Goal: Task Accomplishment & Management: Manage account settings

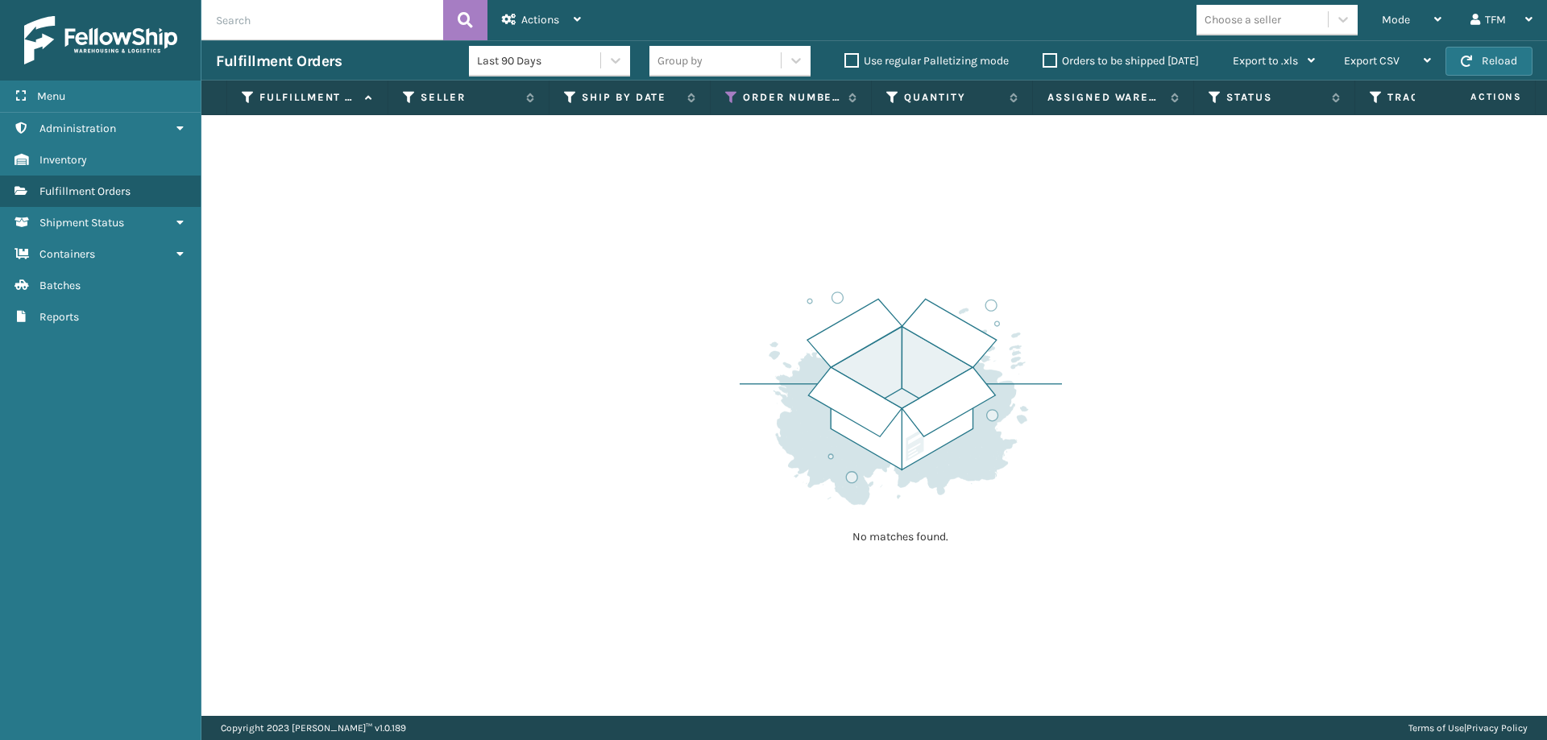
click at [1046, 64] on label "Orders to be shipped [DATE]" at bounding box center [1120, 61] width 156 height 14
click at [1043, 62] on input "Orders to be shipped [DATE]" at bounding box center [1042, 57] width 1 height 10
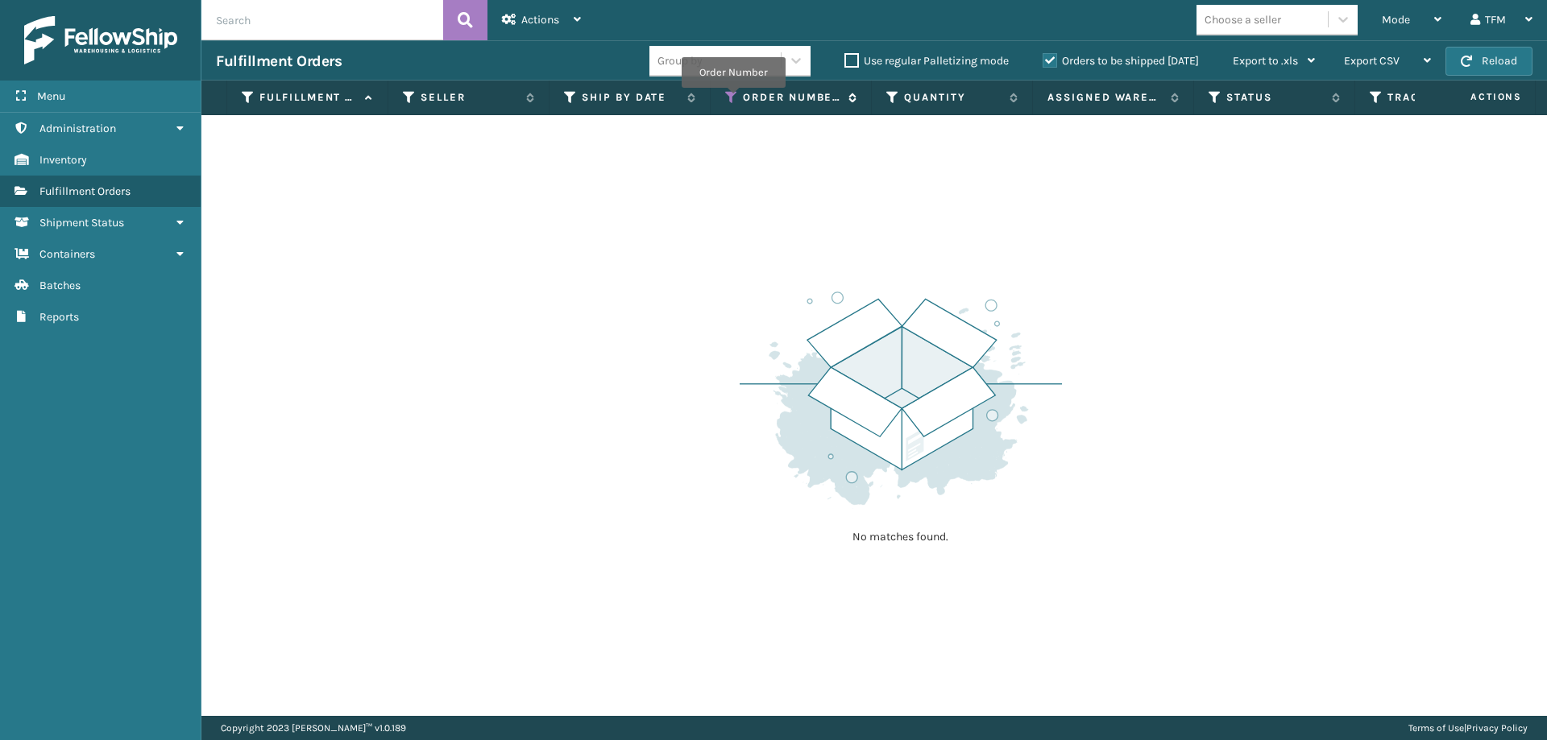
click at [733, 97] on icon at bounding box center [731, 97] width 13 height 14
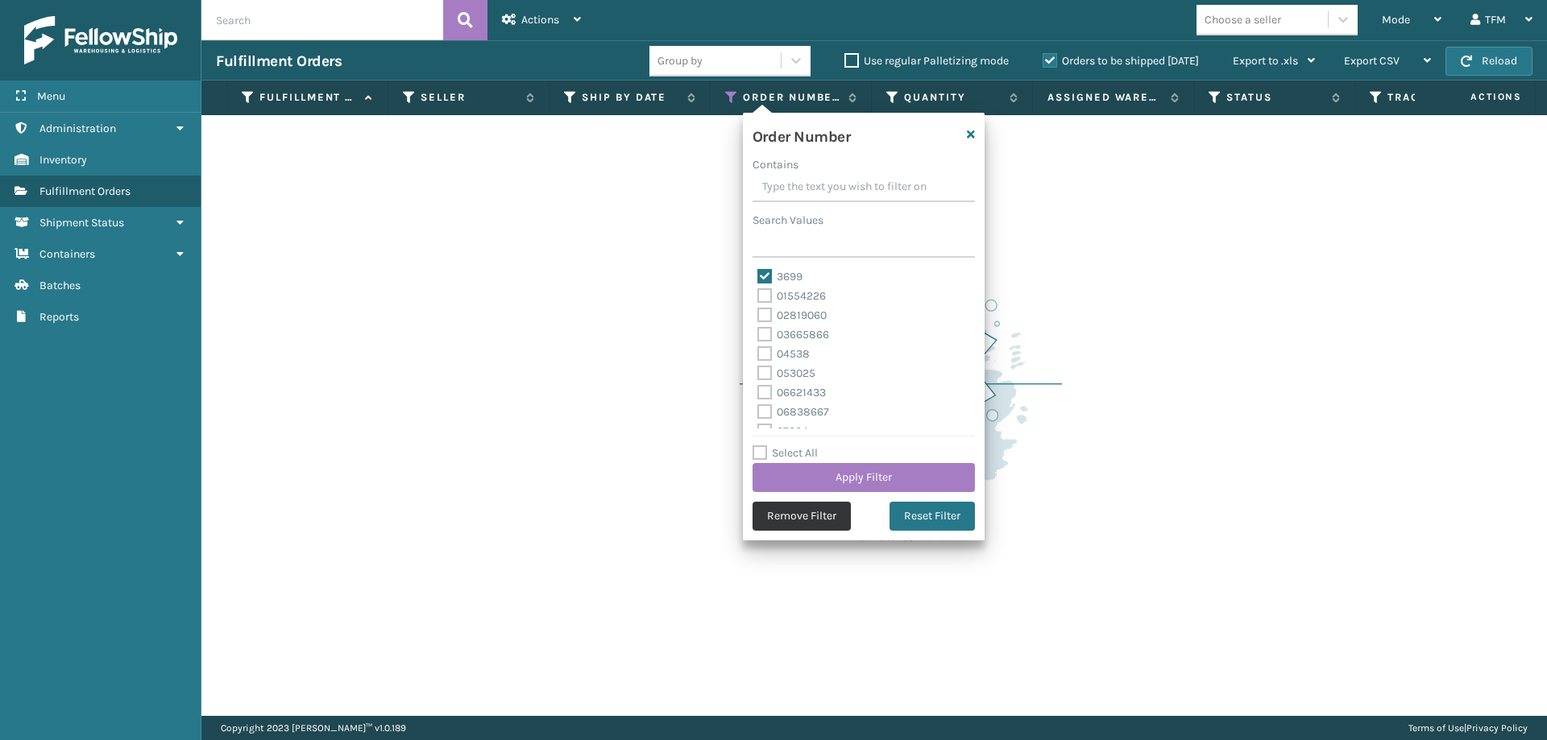
click at [822, 527] on button "Remove Filter" at bounding box center [801, 516] width 98 height 29
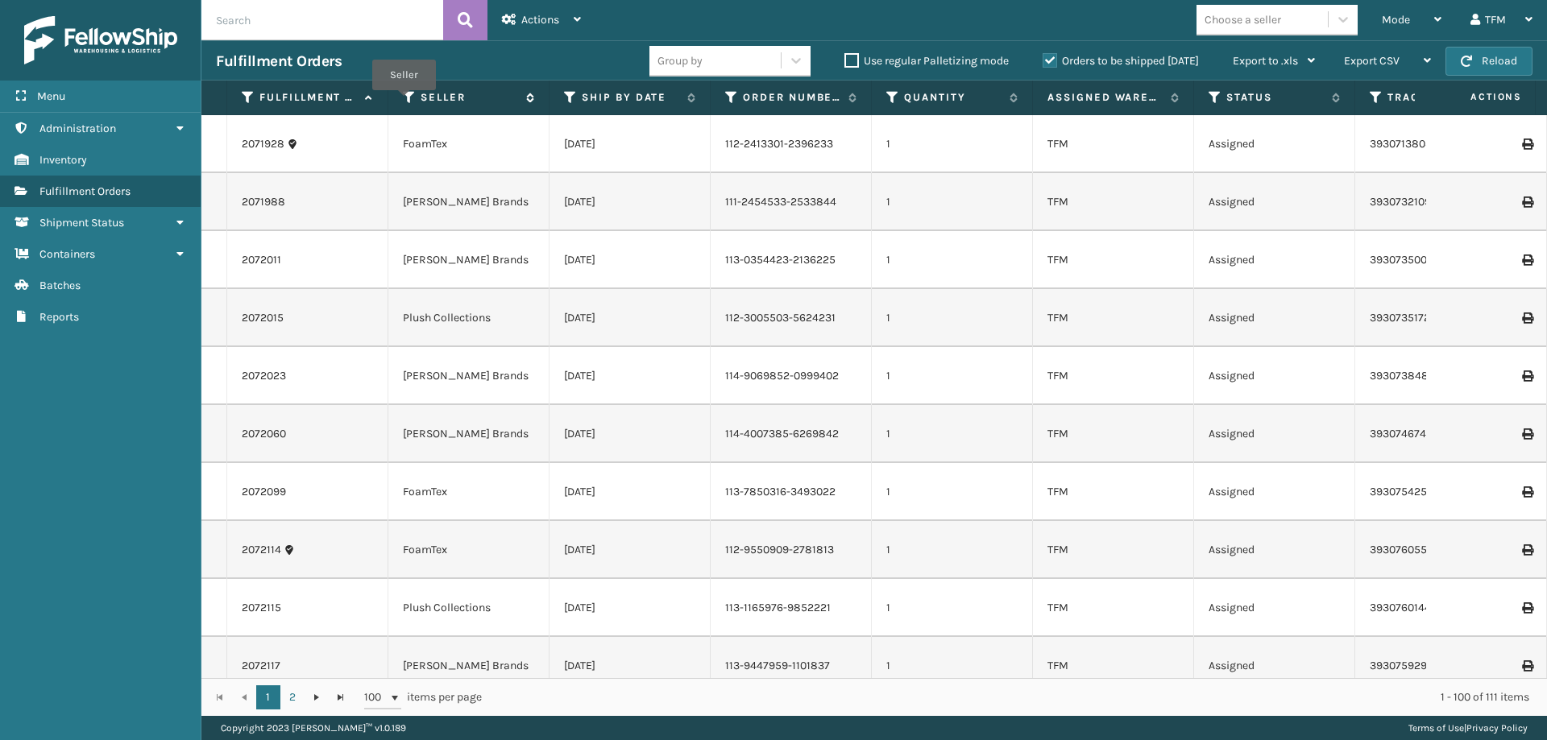
click at [404, 101] on icon at bounding box center [409, 97] width 13 height 14
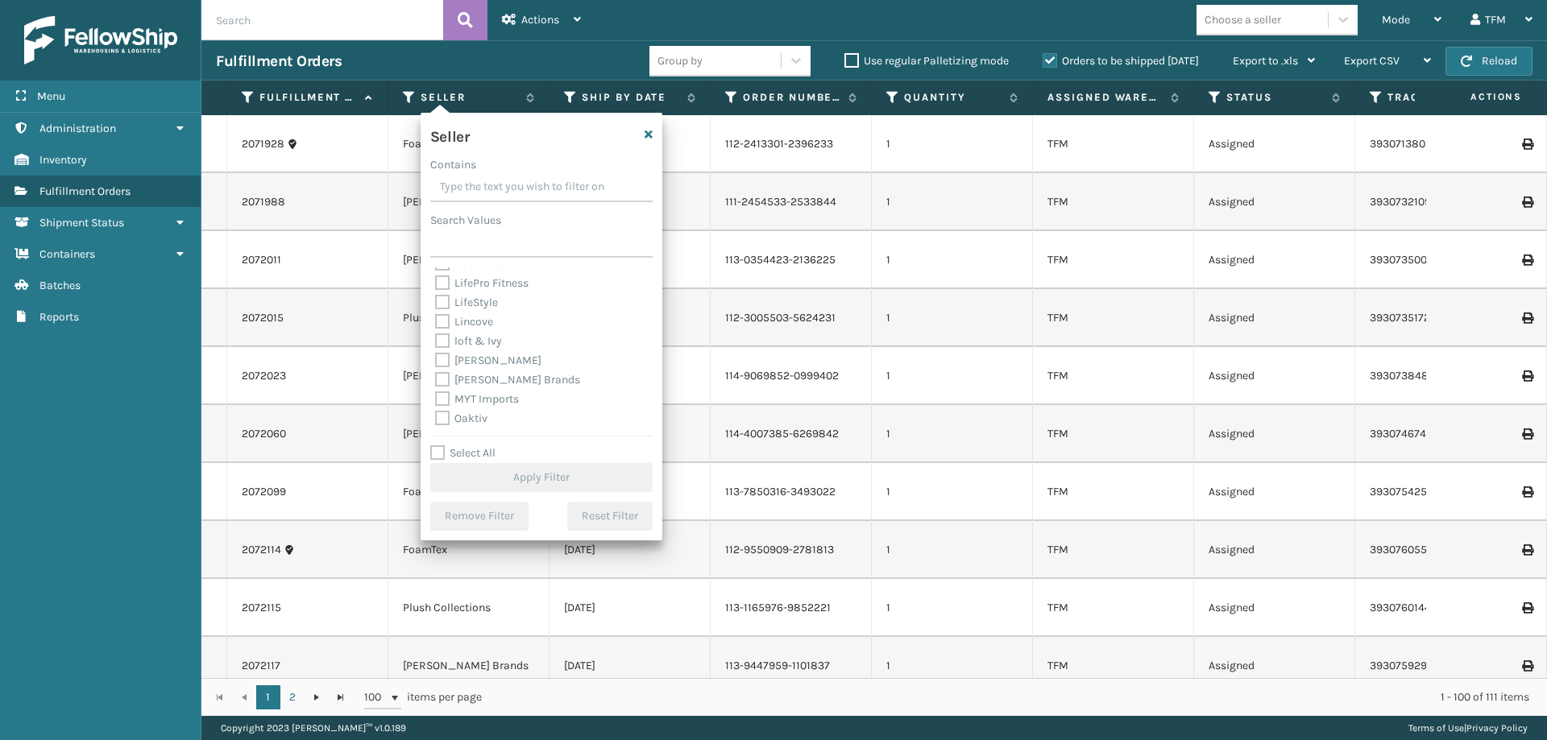
scroll to position [354, 0]
click at [519, 400] on label "[PERSON_NAME] Brands" at bounding box center [507, 406] width 145 height 14
click at [436, 400] on input "[PERSON_NAME] Brands" at bounding box center [435, 401] width 1 height 10
checkbox input "true"
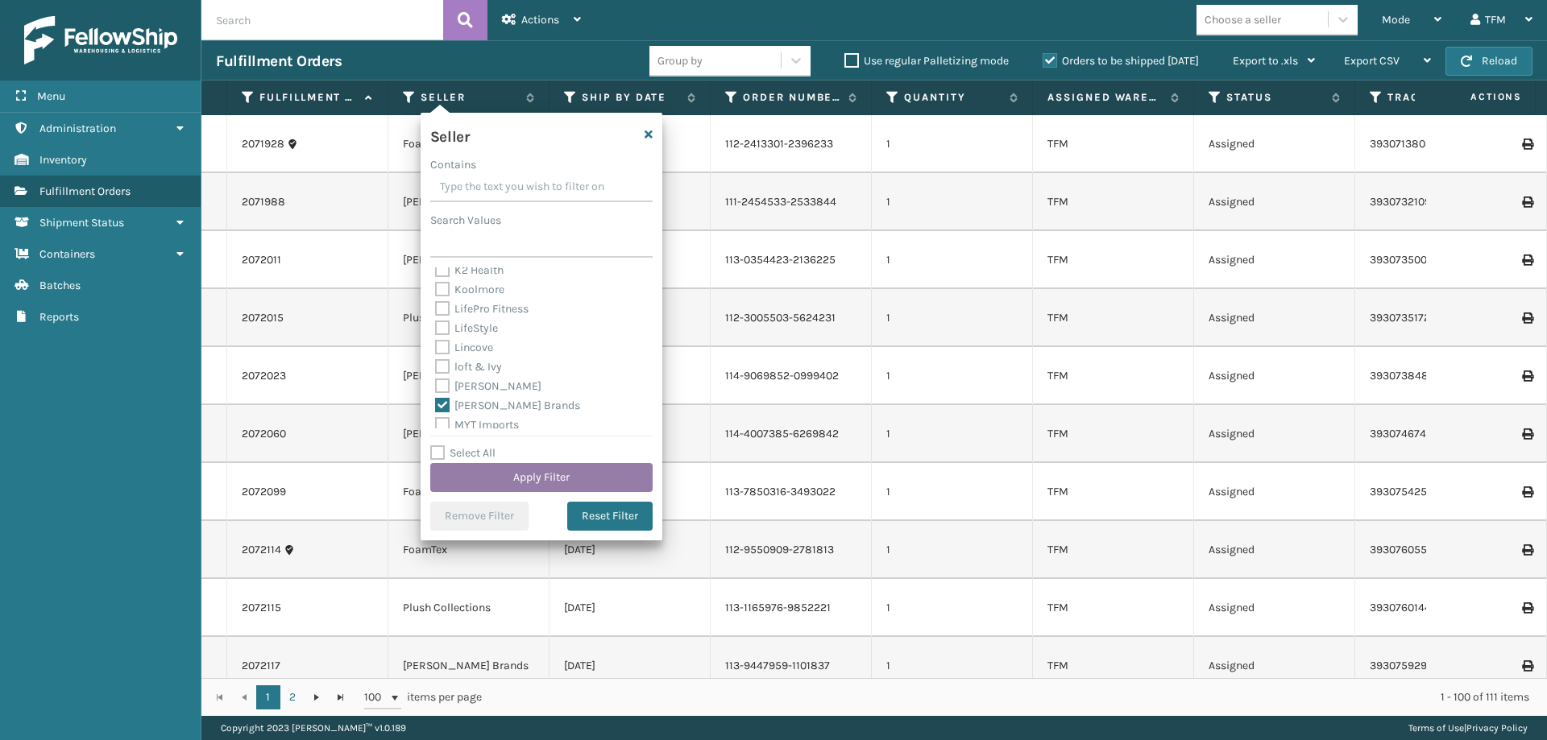
click at [570, 478] on button "Apply Filter" at bounding box center [541, 477] width 222 height 29
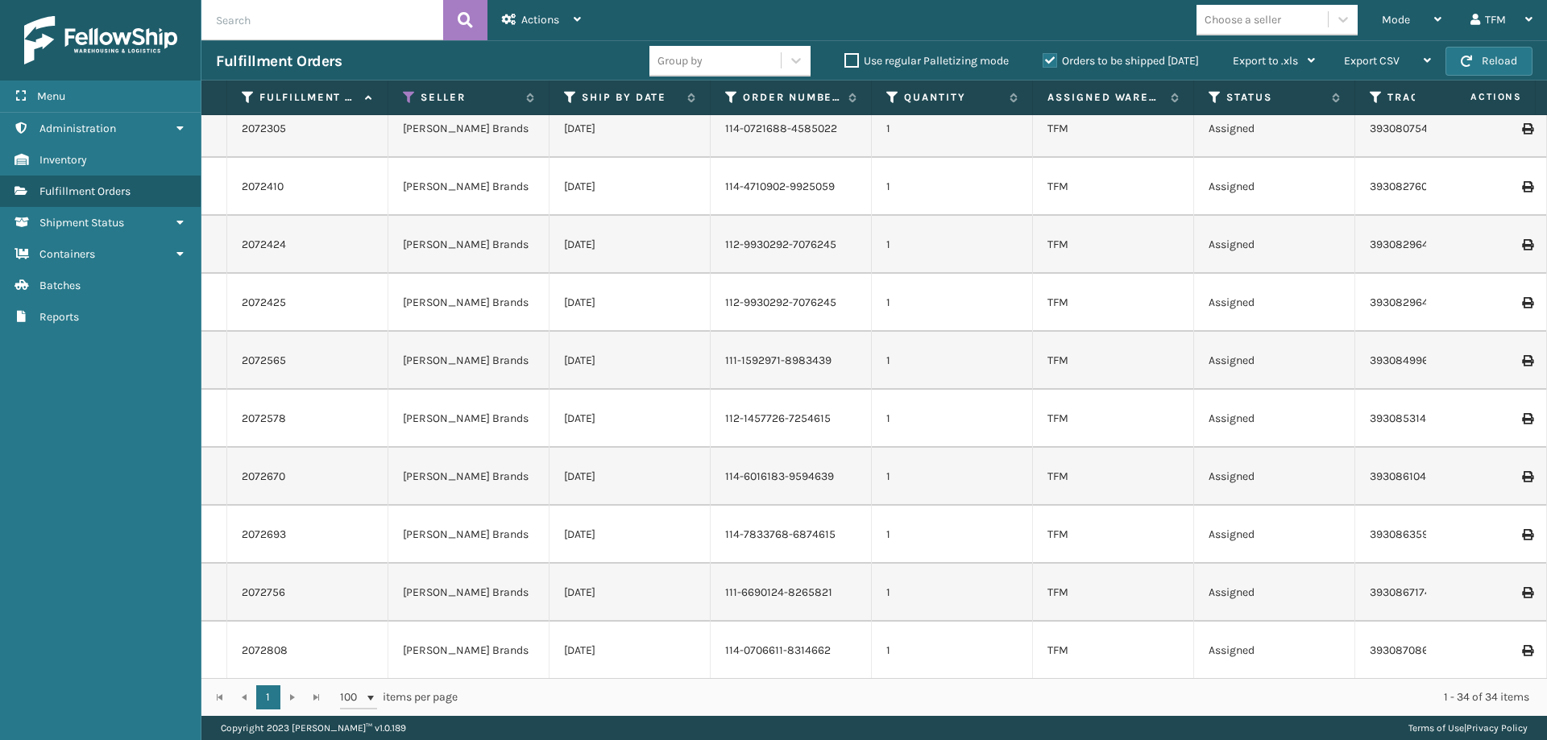
scroll to position [374, 0]
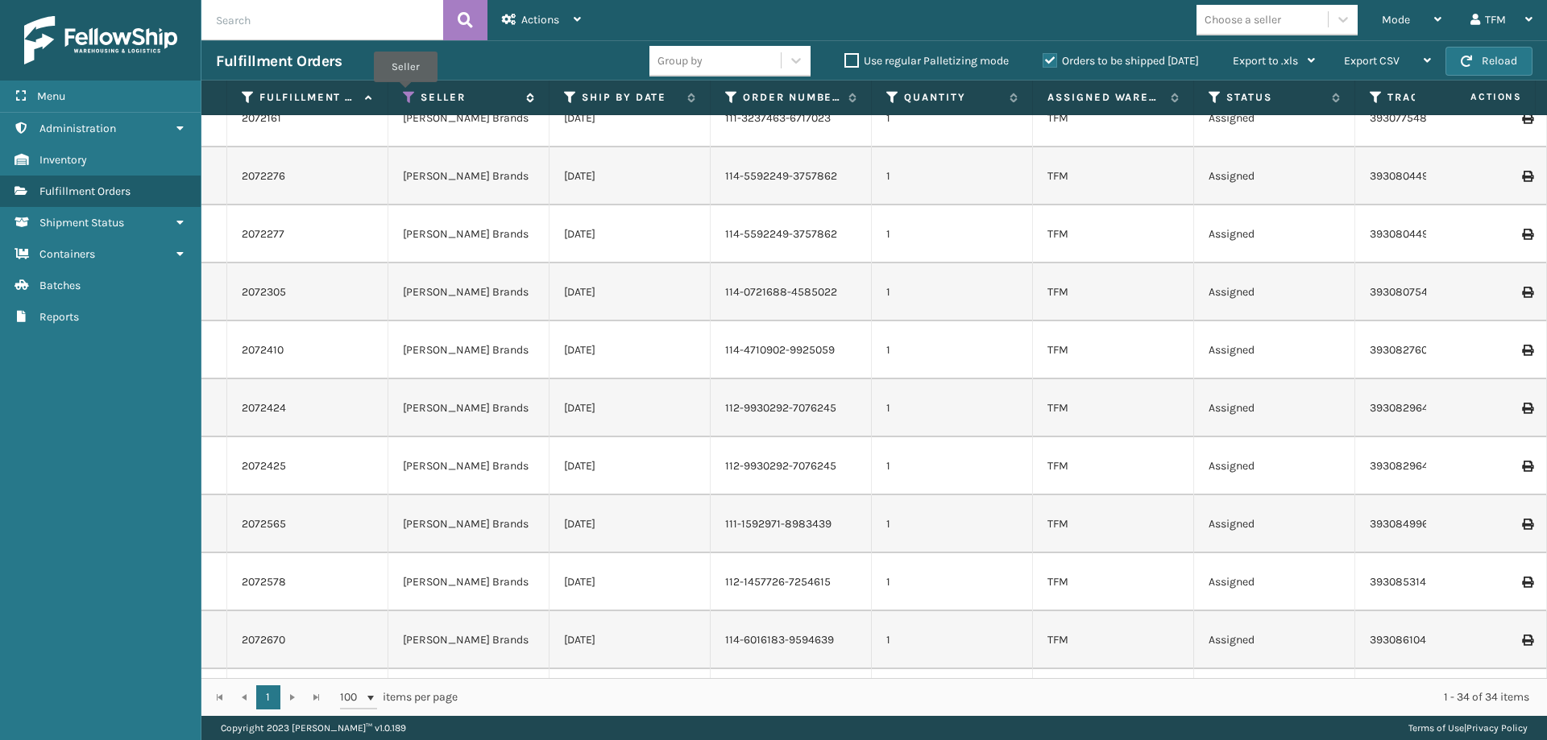
click at [405, 93] on icon at bounding box center [409, 97] width 13 height 14
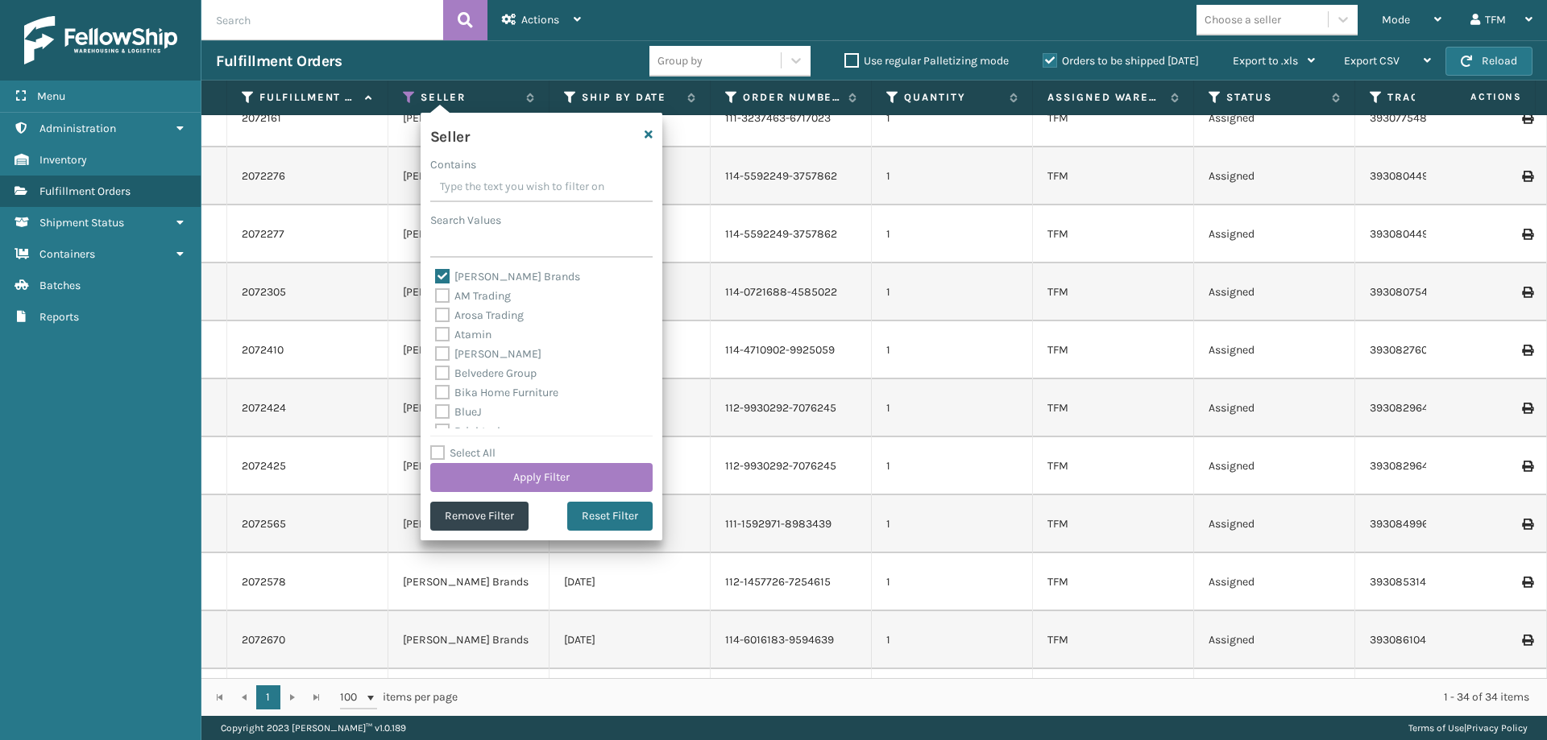
click at [470, 278] on label "[PERSON_NAME] Brands" at bounding box center [507, 277] width 145 height 14
click at [436, 278] on input "[PERSON_NAME] Brands" at bounding box center [435, 272] width 1 height 10
checkbox input "false"
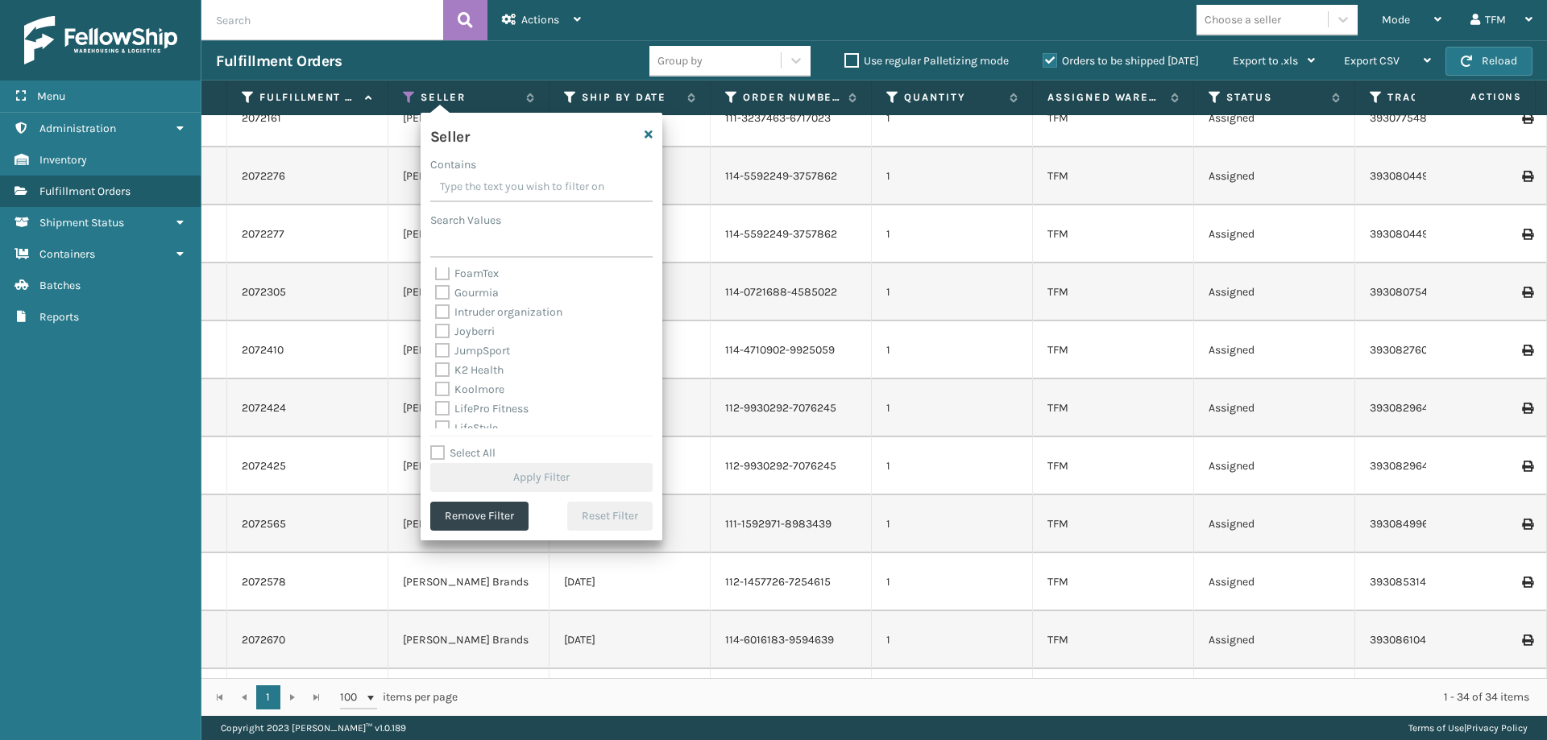
scroll to position [193, 0]
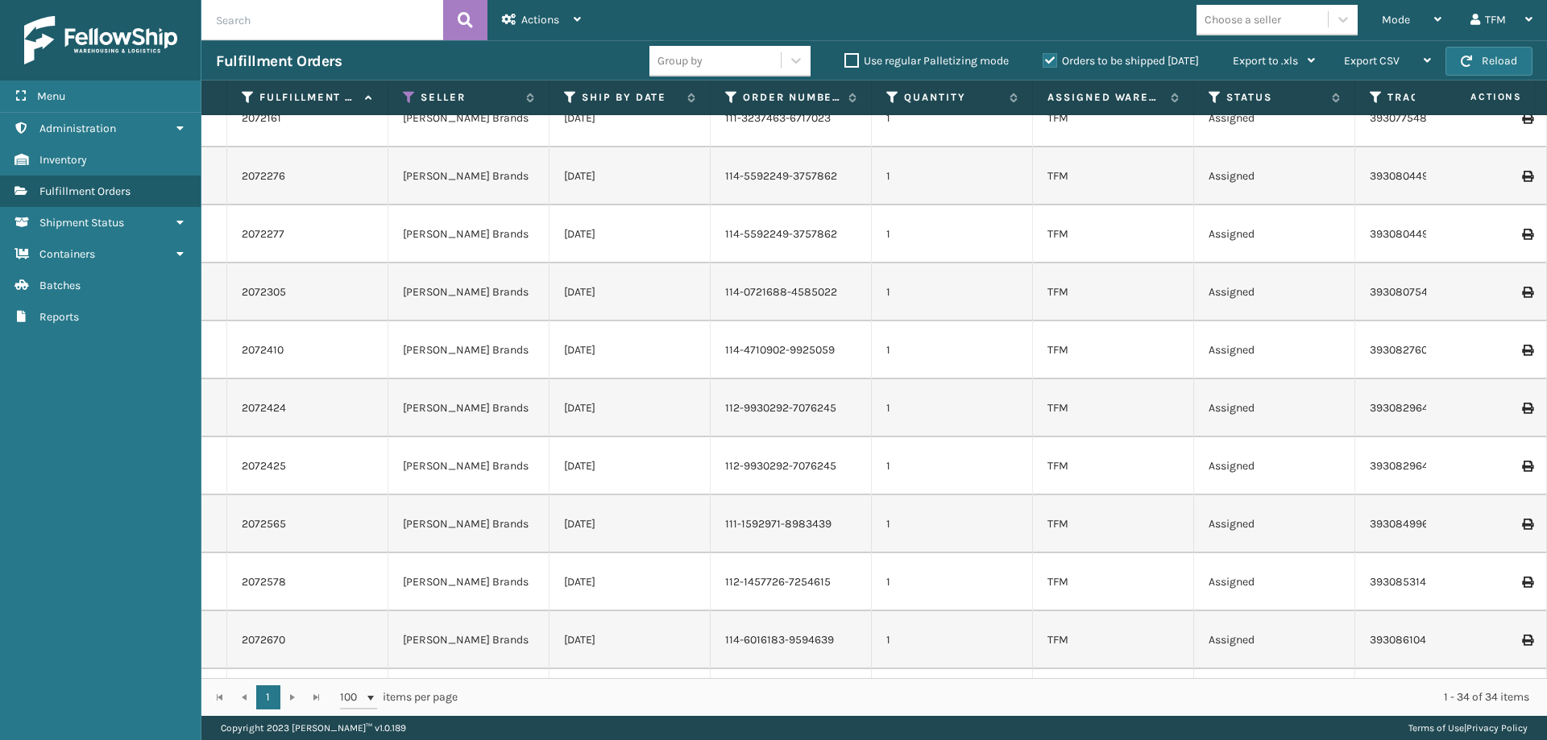
click at [930, 352] on td "1" at bounding box center [952, 350] width 161 height 58
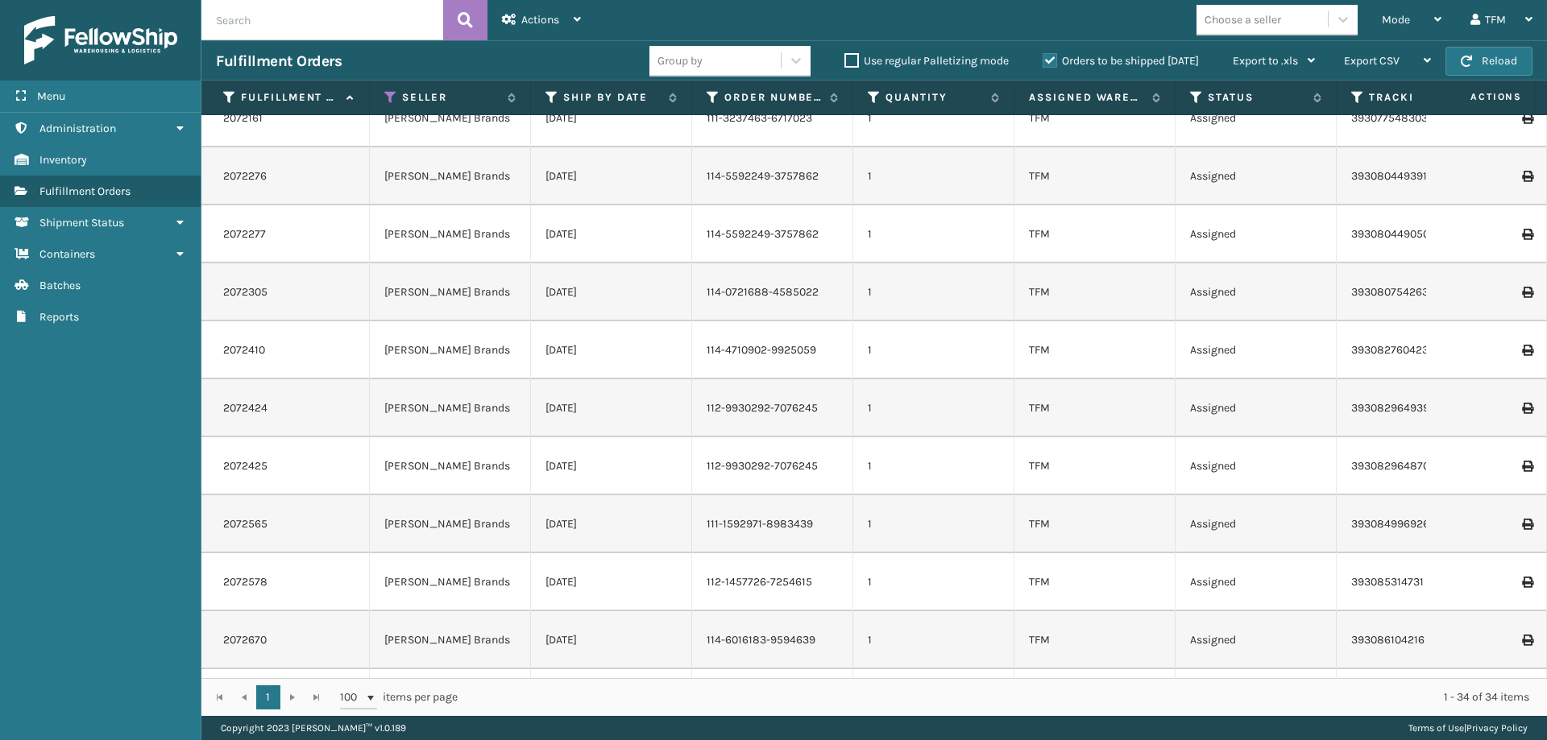
scroll to position [374, 0]
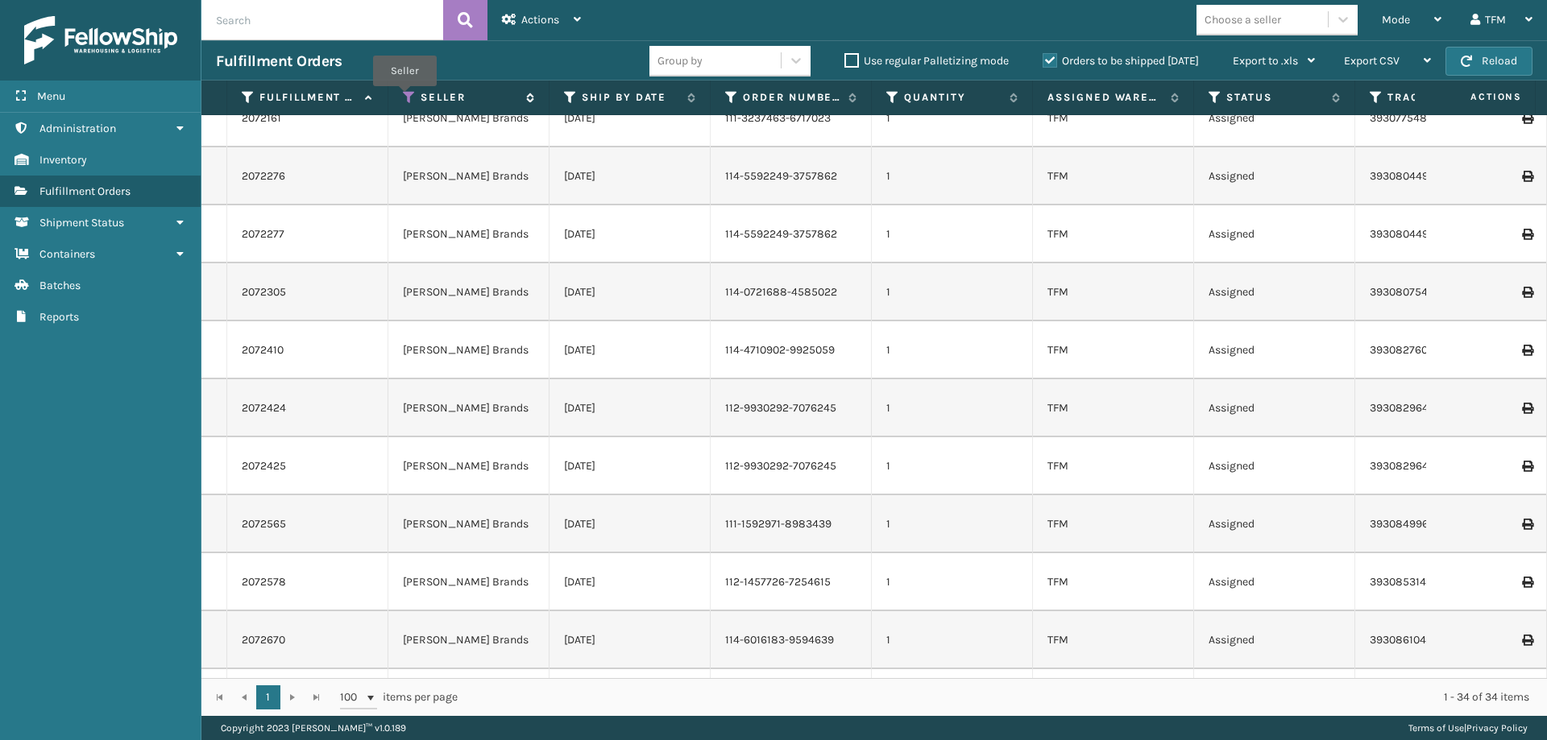
click at [404, 97] on icon at bounding box center [409, 97] width 13 height 14
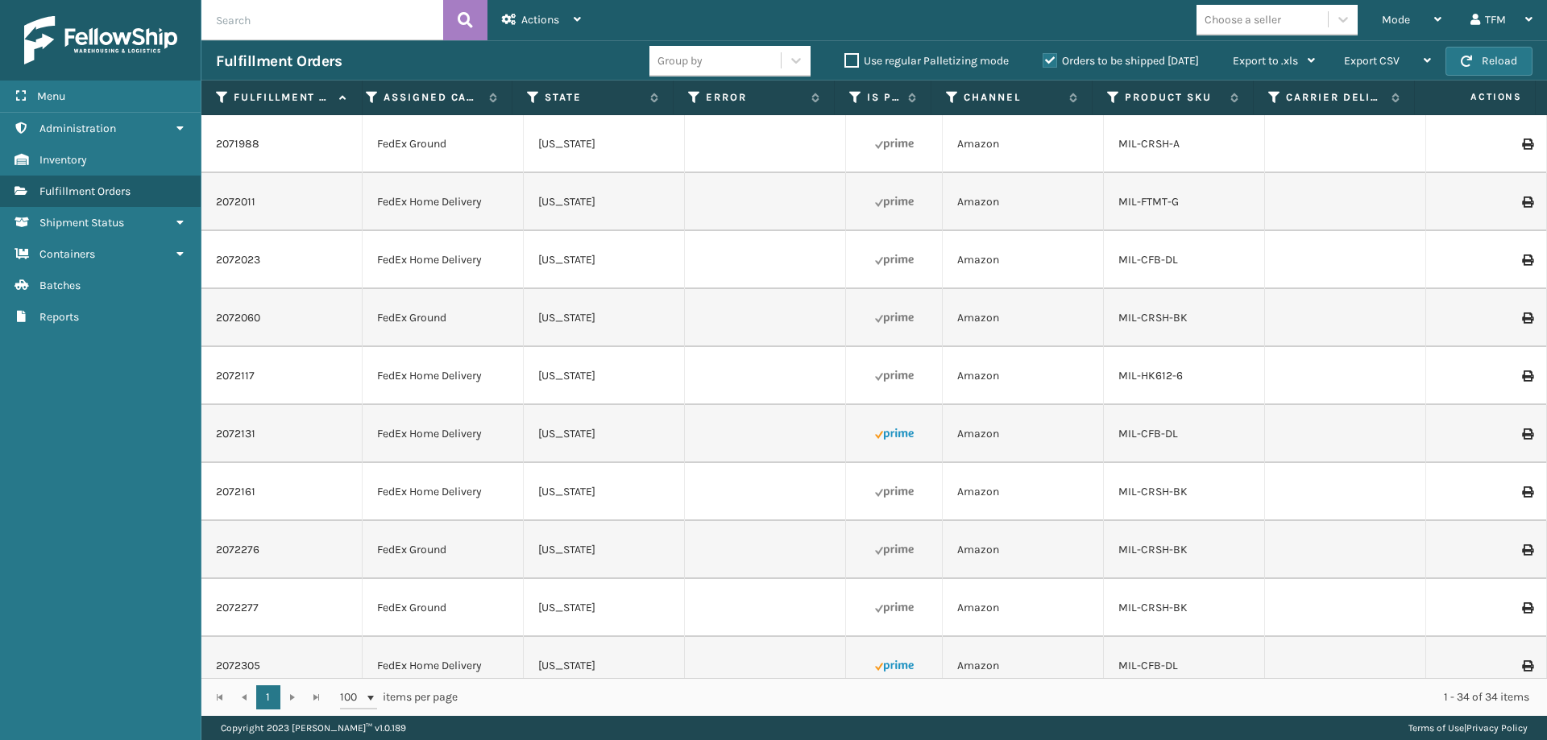
click at [781, 679] on div "1 1 100 items per page 1 - 34 of 34 items" at bounding box center [873, 697] width 1345 height 38
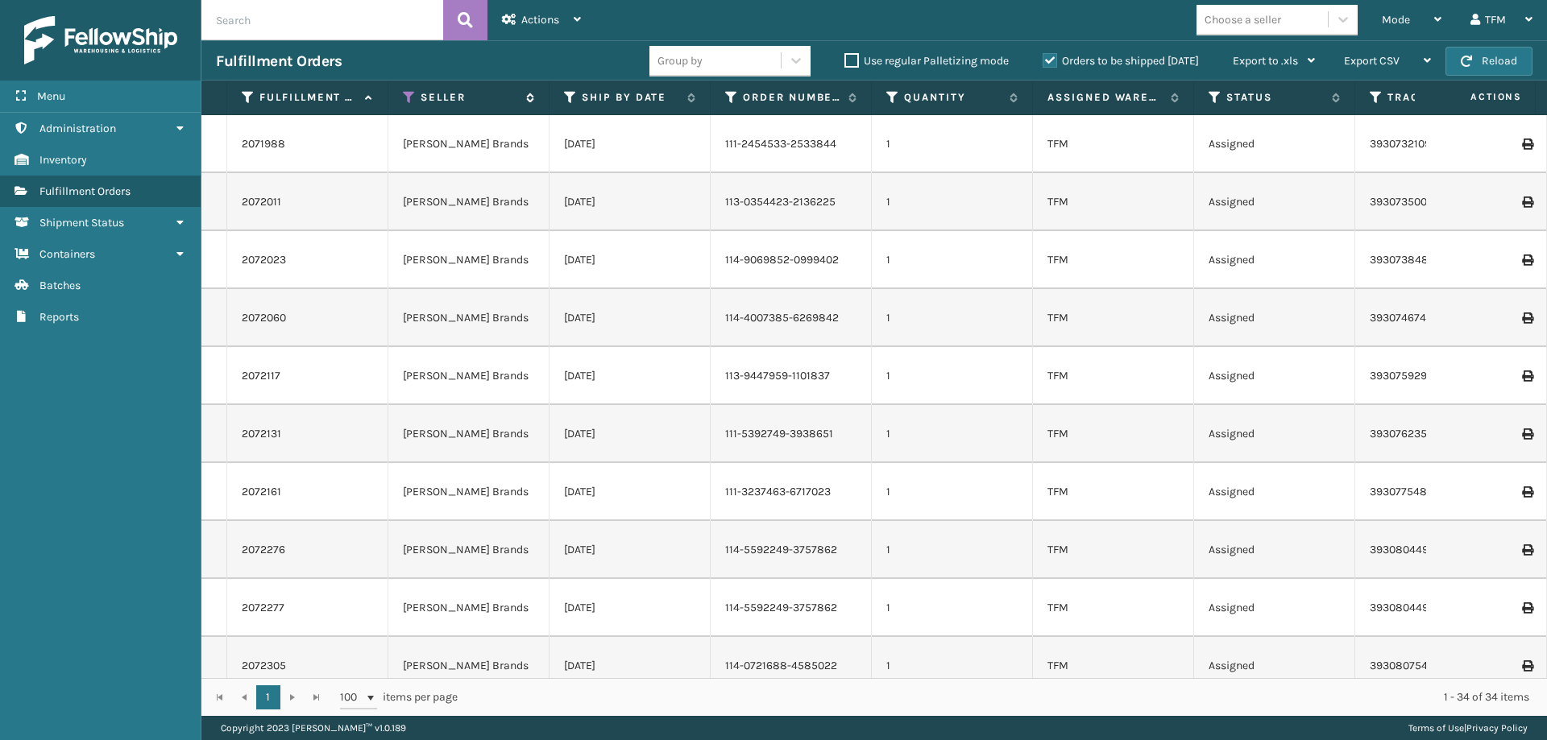
click at [408, 97] on icon at bounding box center [409, 97] width 13 height 14
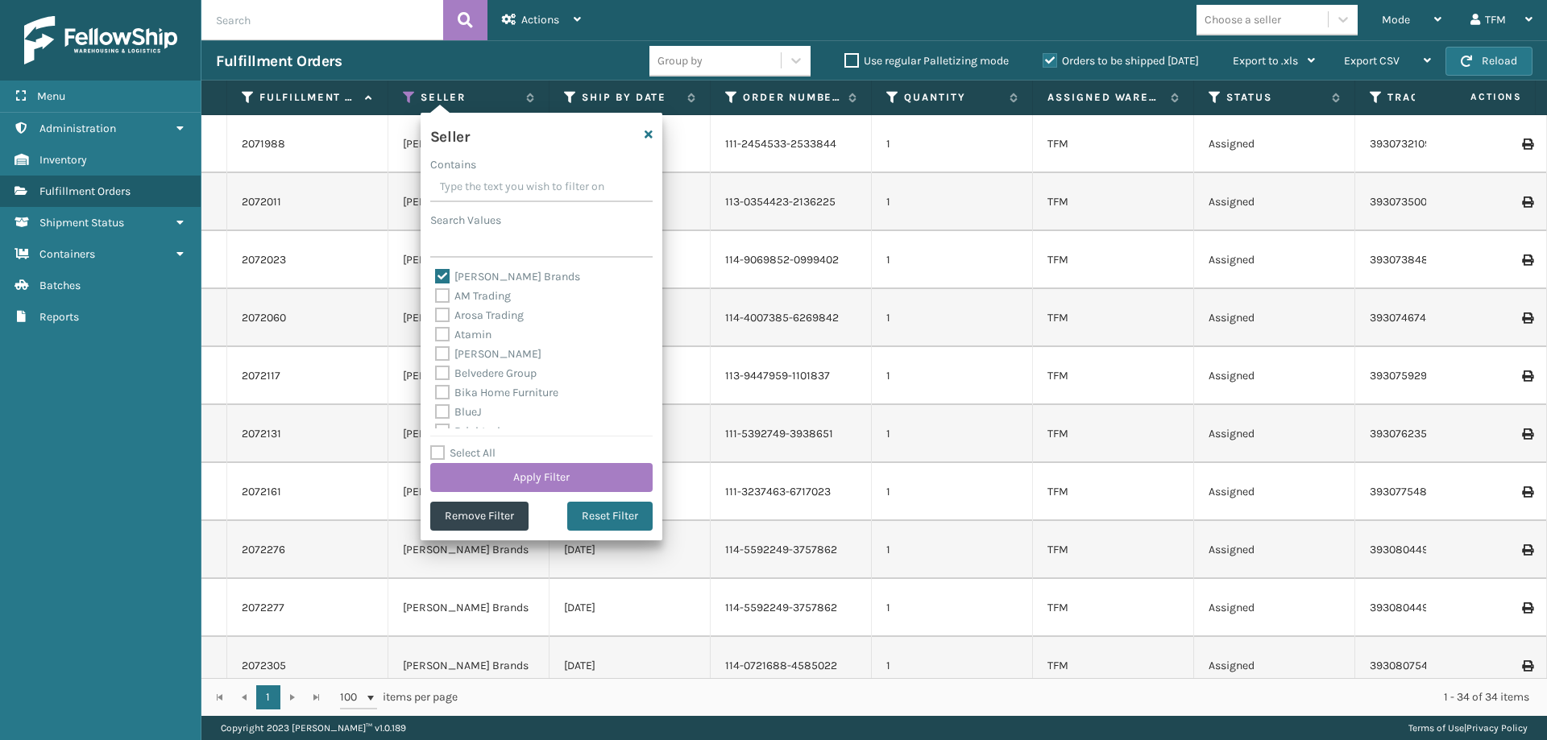
click at [492, 271] on label "[PERSON_NAME] Brands" at bounding box center [507, 277] width 145 height 14
click at [436, 271] on input "[PERSON_NAME] Brands" at bounding box center [435, 272] width 1 height 10
checkbox input "false"
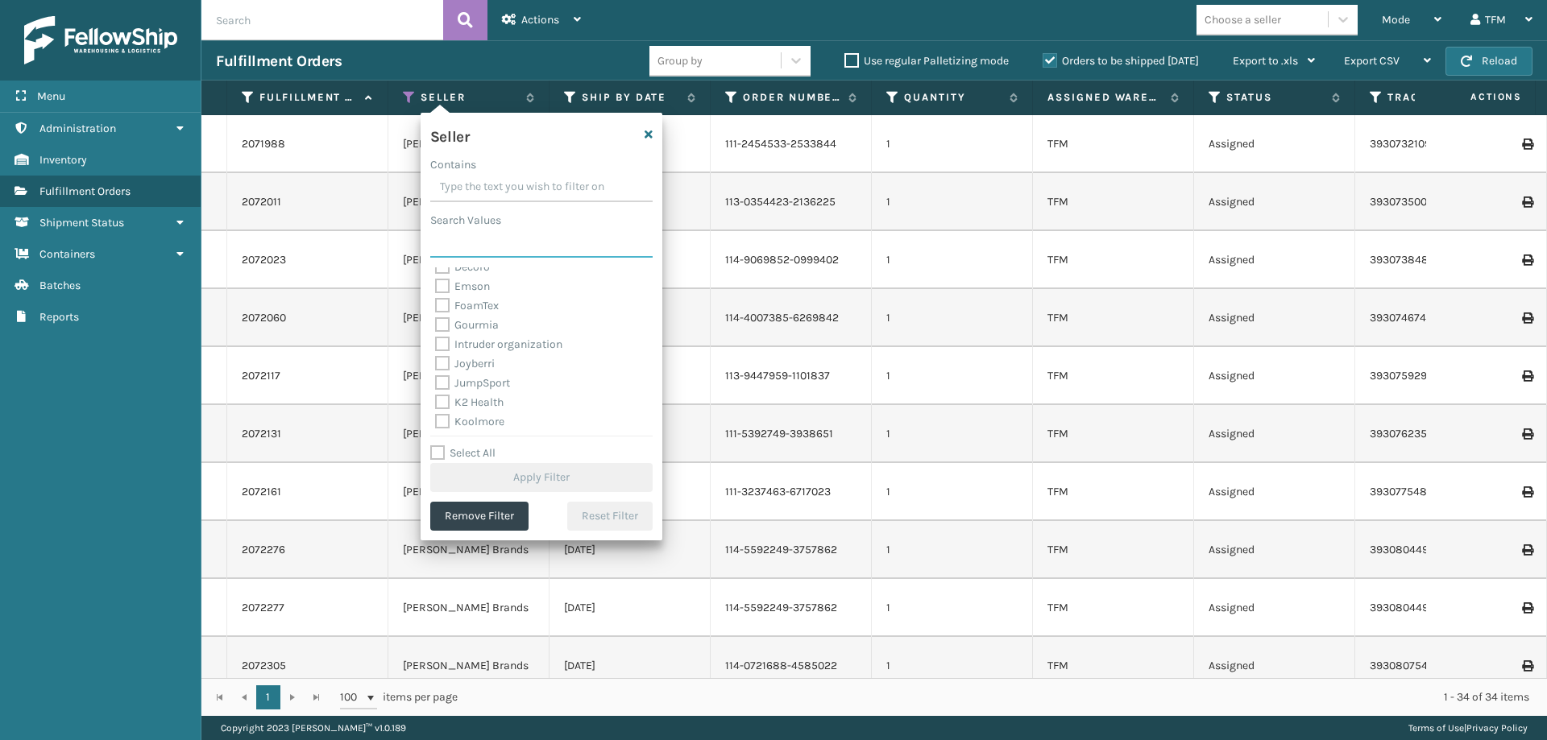
click at [511, 245] on input "Search Values" at bounding box center [541, 243] width 222 height 29
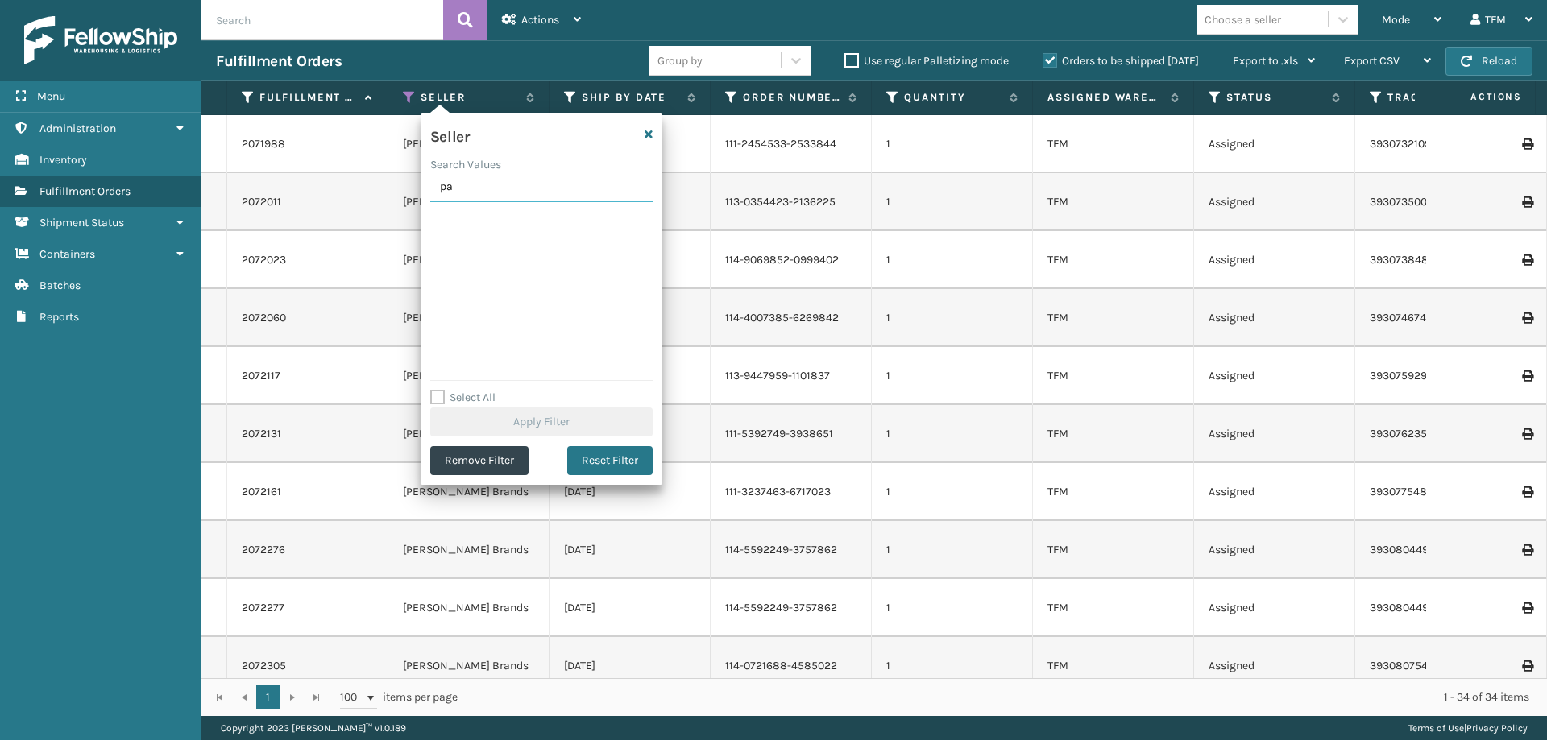
type input "p"
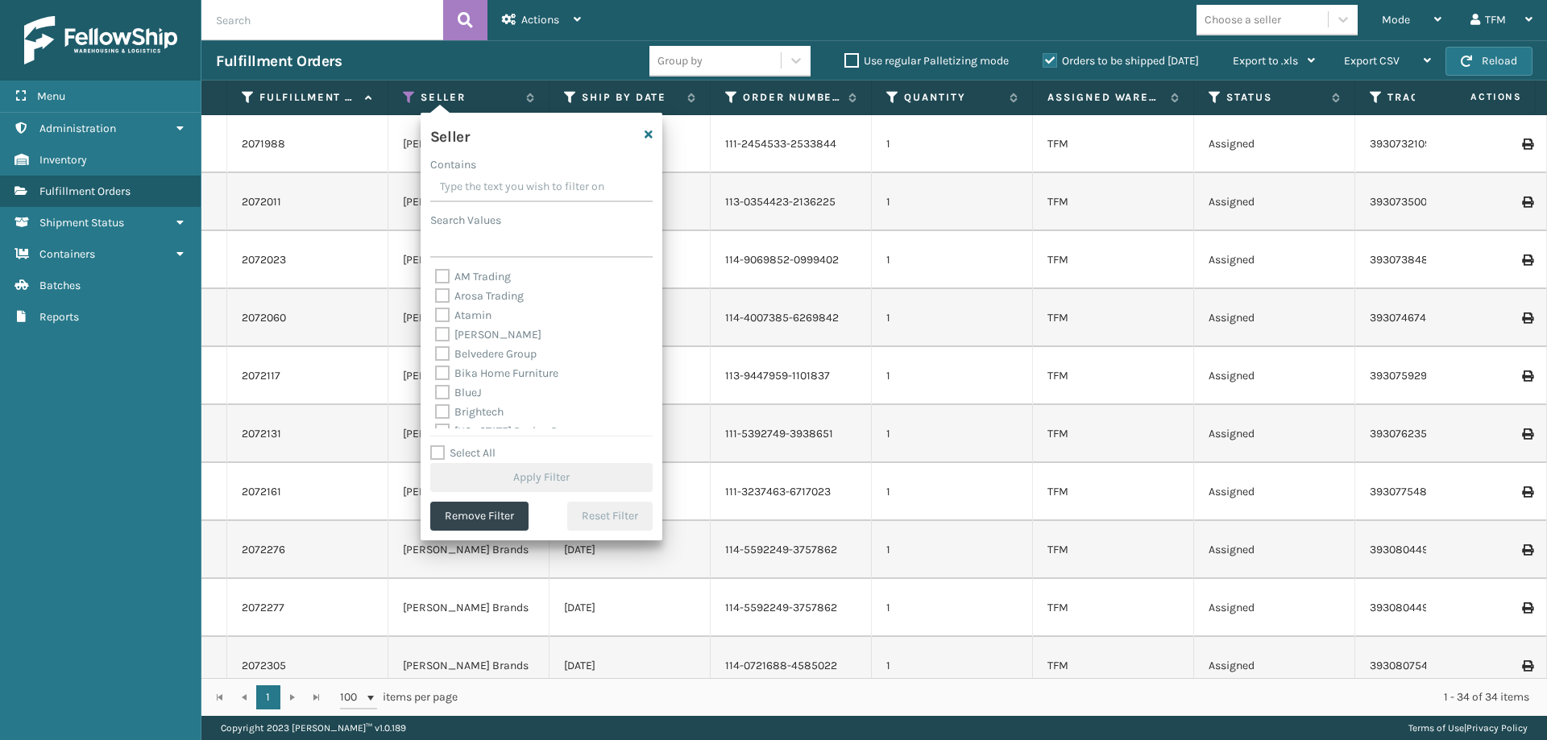
click at [698, 310] on td "[DATE]" at bounding box center [629, 318] width 161 height 58
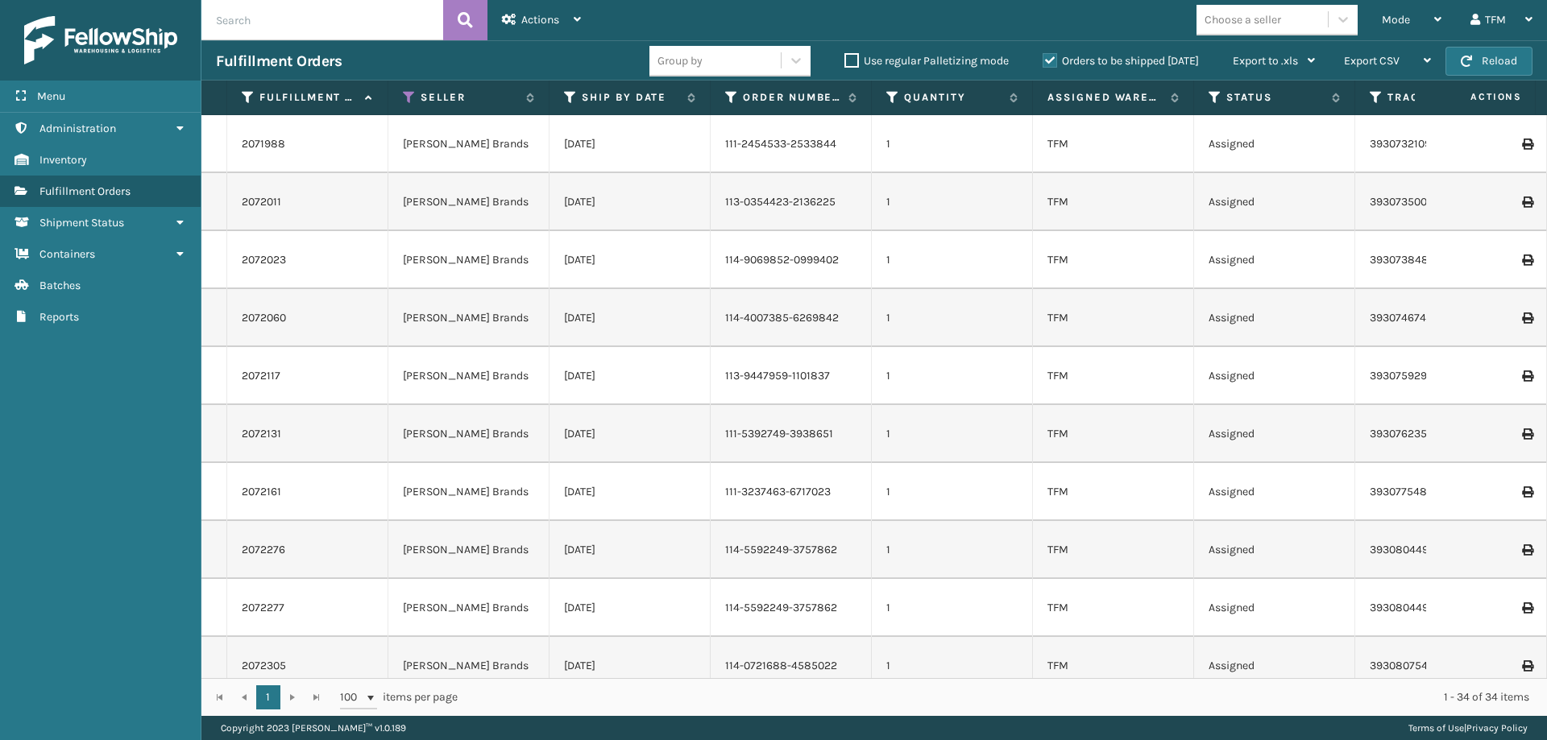
click at [297, 241] on td "2072023" at bounding box center [307, 260] width 161 height 58
click at [1481, 16] on div "TFM" at bounding box center [1501, 20] width 62 height 40
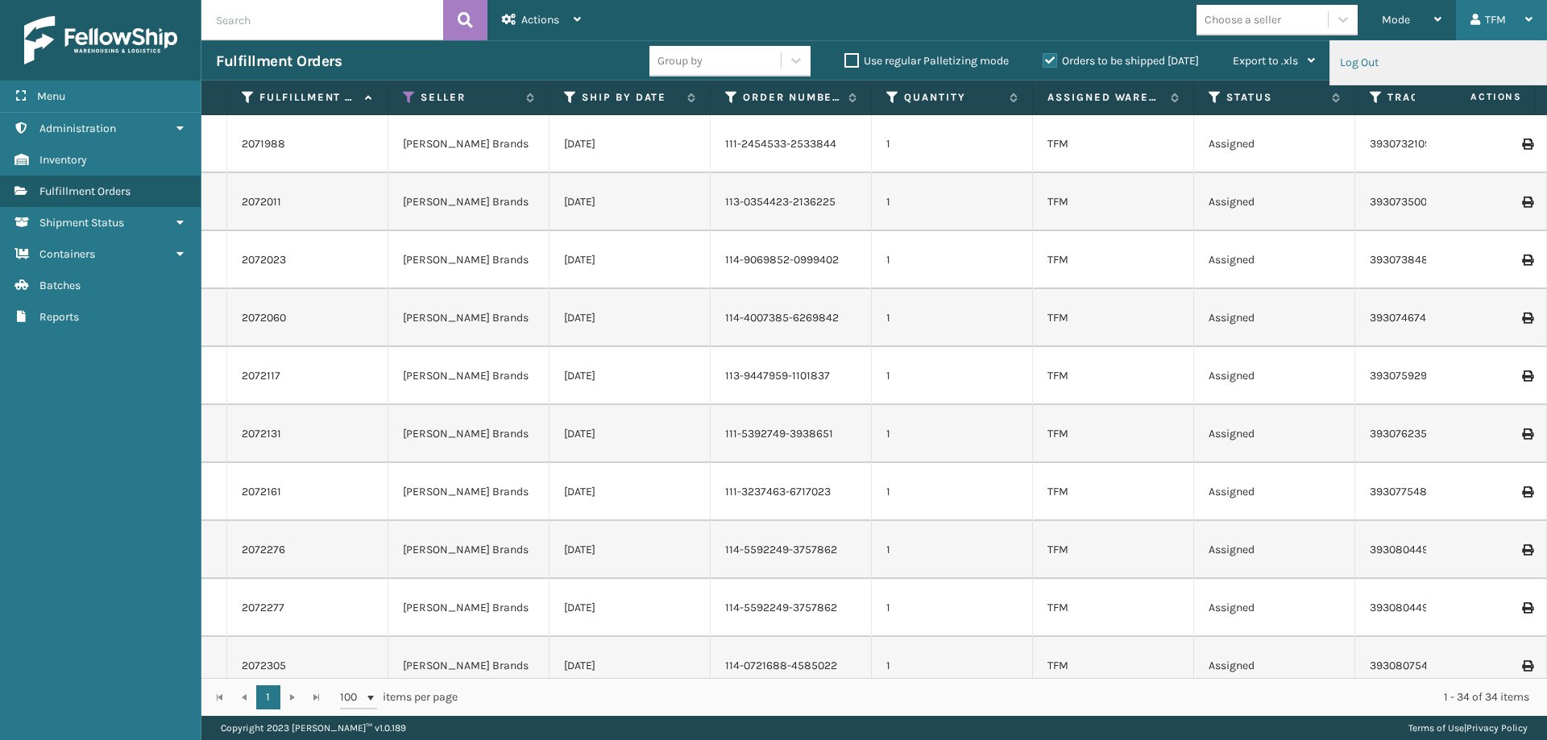
click at [1382, 76] on li "Log Out" at bounding box center [1438, 62] width 216 height 43
